Goal: Transaction & Acquisition: Purchase product/service

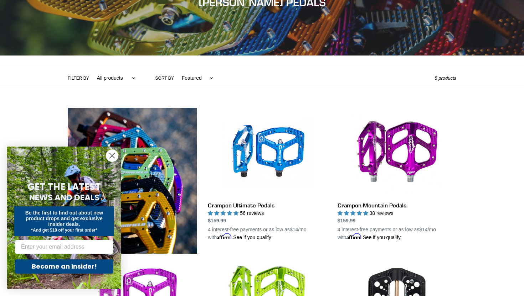
scroll to position [84, 0]
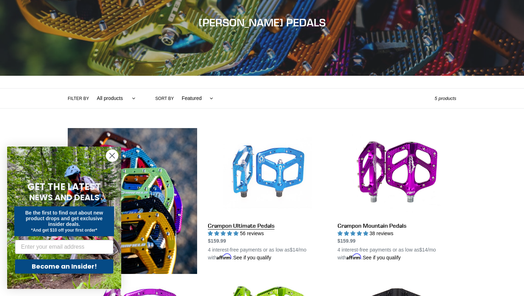
click at [291, 169] on link "Crampon Ultimate Pedals" at bounding box center [267, 195] width 119 height 134
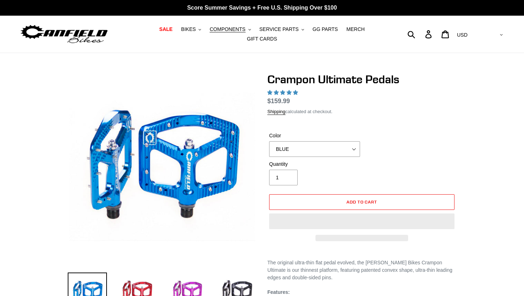
select select "highest-rating"
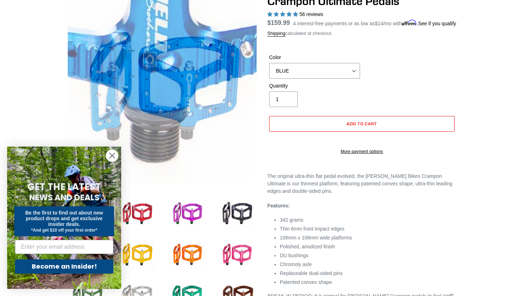
scroll to position [96, 0]
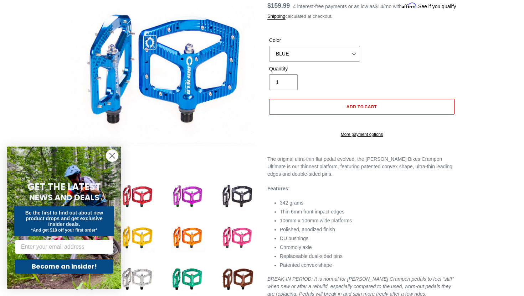
click at [115, 158] on circle "Close dialog" at bounding box center [112, 156] width 12 height 12
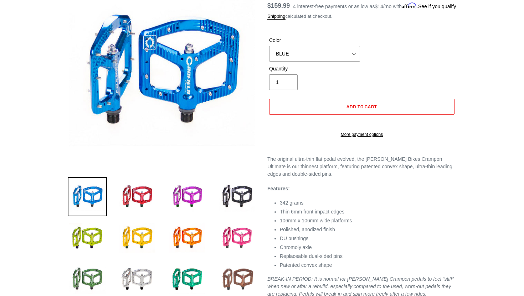
click at [240, 275] on img at bounding box center [236, 279] width 39 height 39
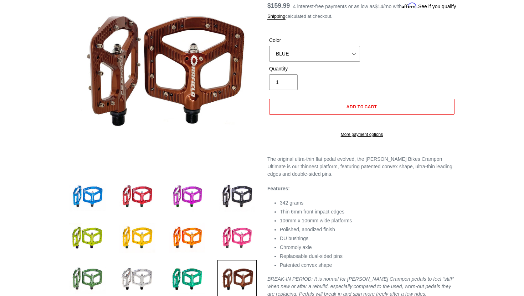
click at [301, 59] on select "BLUE RED PURPLE STEALTH BRONZE GREY TURQUOISE BLACK POLISHED BAJA GOLD PNW GREE…" at bounding box center [314, 54] width 91 height 16
click at [269, 55] on select "BLUE RED PURPLE STEALTH BRONZE GREY TURQUOISE BLACK POLISHED BAJA GOLD PNW GREE…" at bounding box center [314, 54] width 91 height 16
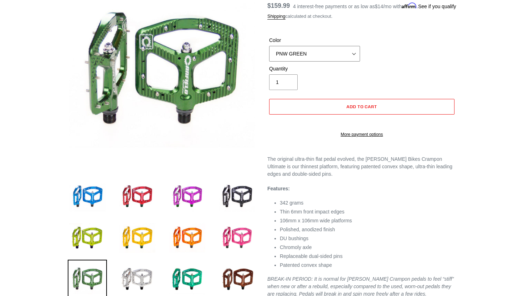
click at [301, 62] on select "BLUE RED PURPLE STEALTH BRONZE GREY TURQUOISE BLACK POLISHED BAJA GOLD PNW GREE…" at bounding box center [314, 54] width 91 height 16
click at [269, 55] on select "BLUE RED PURPLE STEALTH BRONZE GREY TURQUOISE BLACK POLISHED BAJA GOLD PNW GREE…" at bounding box center [314, 54] width 91 height 16
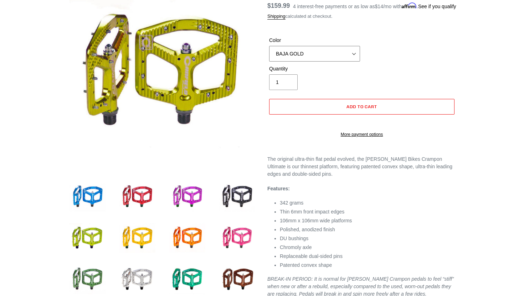
click at [298, 58] on select "BLUE RED PURPLE STEALTH BRONZE GREY TURQUOISE BLACK POLISHED BAJA GOLD PNW GREE…" at bounding box center [314, 54] width 91 height 16
click at [269, 55] on select "BLUE RED PURPLE STEALTH BRONZE GREY TURQUOISE BLACK POLISHED BAJA GOLD PNW GREE…" at bounding box center [314, 54] width 91 height 16
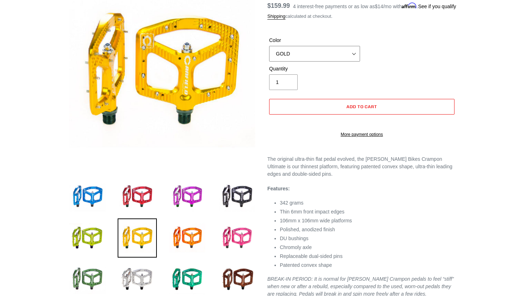
click at [298, 62] on select "BLUE RED PURPLE STEALTH BRONZE GREY TURQUOISE BLACK POLISHED BAJA GOLD PNW GREE…" at bounding box center [314, 54] width 91 height 16
select select "BRONZE"
click at [269, 55] on select "BLUE RED PURPLE STEALTH BRONZE GREY TURQUOISE BLACK POLISHED BAJA GOLD PNW GREE…" at bounding box center [314, 54] width 91 height 16
